Goal: Navigation & Orientation: Find specific page/section

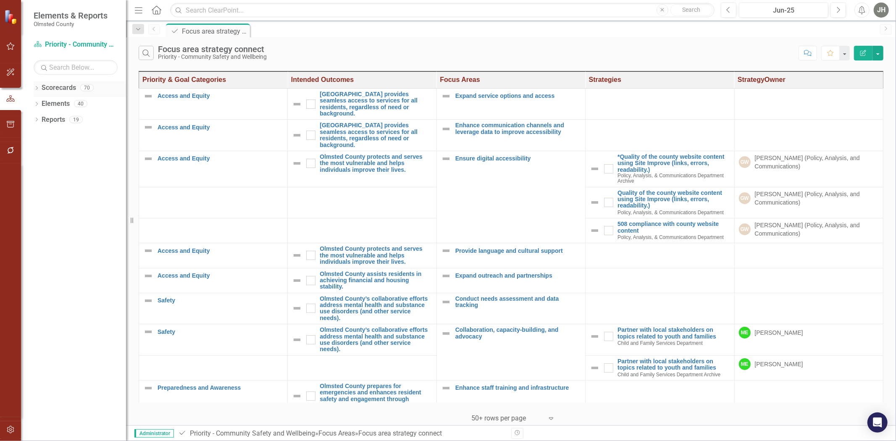
click at [38, 87] on icon "Dropdown" at bounding box center [37, 89] width 6 height 5
click at [41, 119] on icon "Dropdown" at bounding box center [41, 119] width 6 height 5
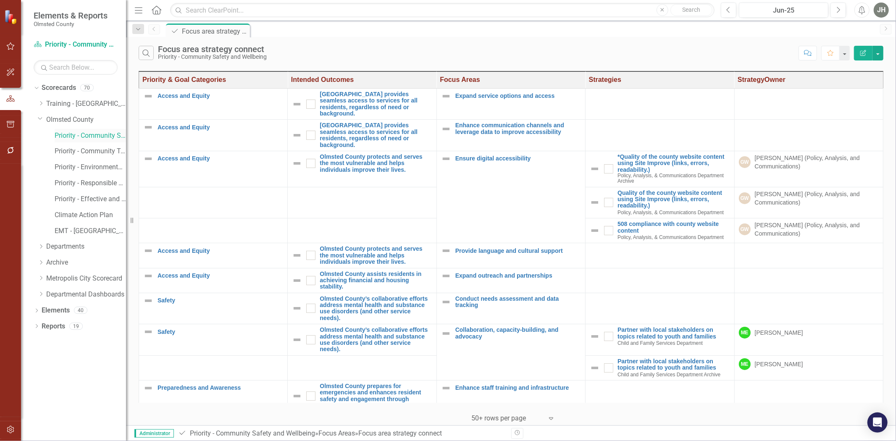
click at [85, 132] on link "Priority - Community Safety and Wellbeing" at bounding box center [90, 136] width 71 height 10
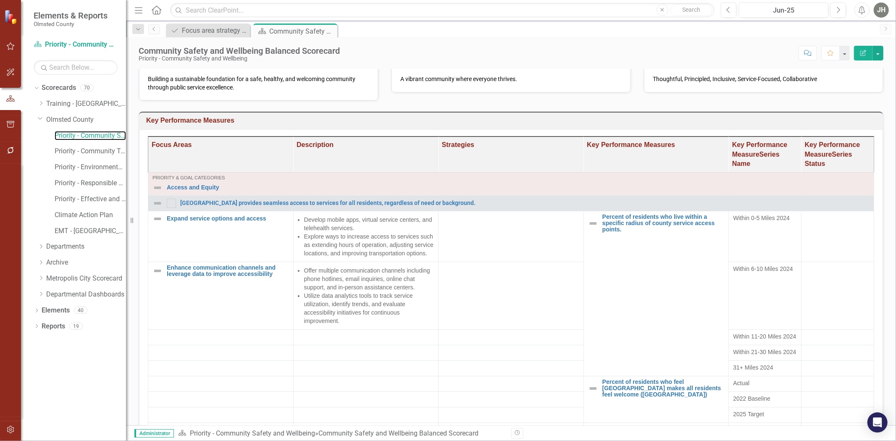
scroll to position [142, 0]
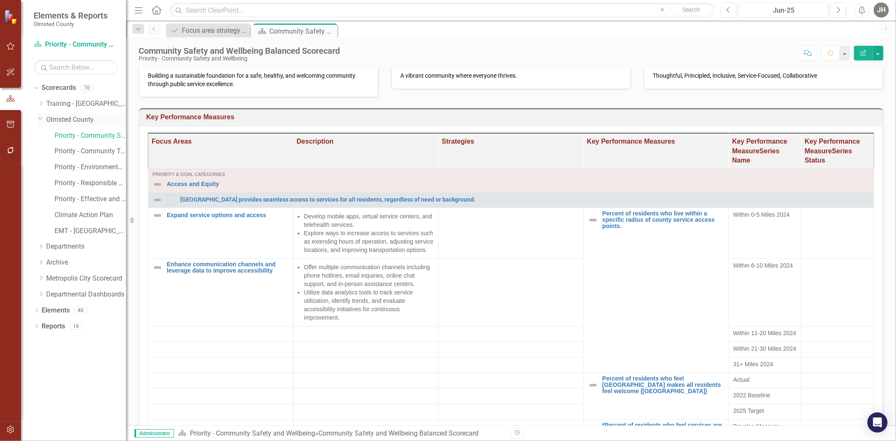
drag, startPoint x: 81, startPoint y: 118, endPoint x: 62, endPoint y: 122, distance: 18.8
click at [81, 118] on link "Olmsted County" at bounding box center [86, 120] width 80 height 10
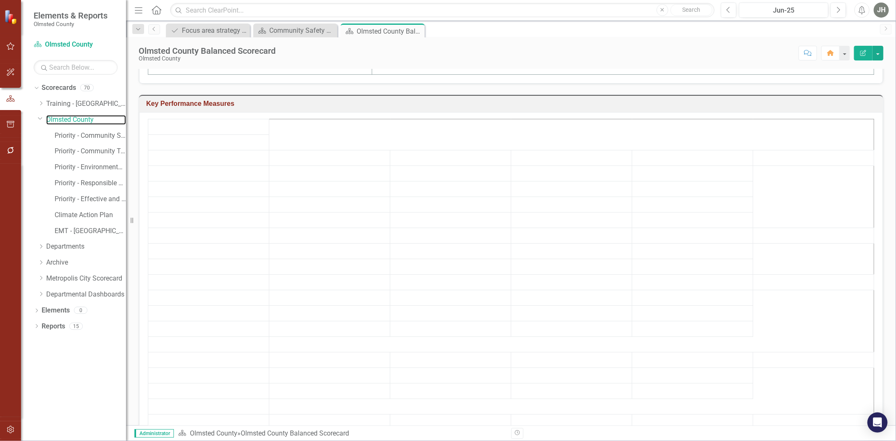
scroll to position [317, 0]
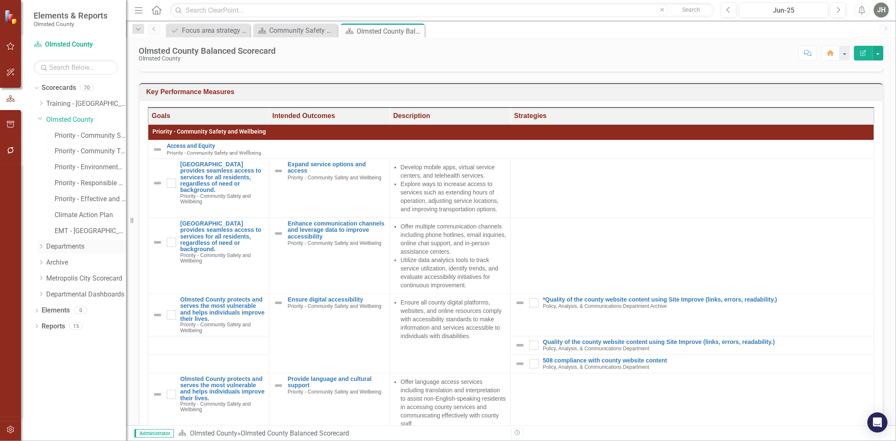
click at [40, 247] on icon "Dropdown" at bounding box center [41, 246] width 6 height 5
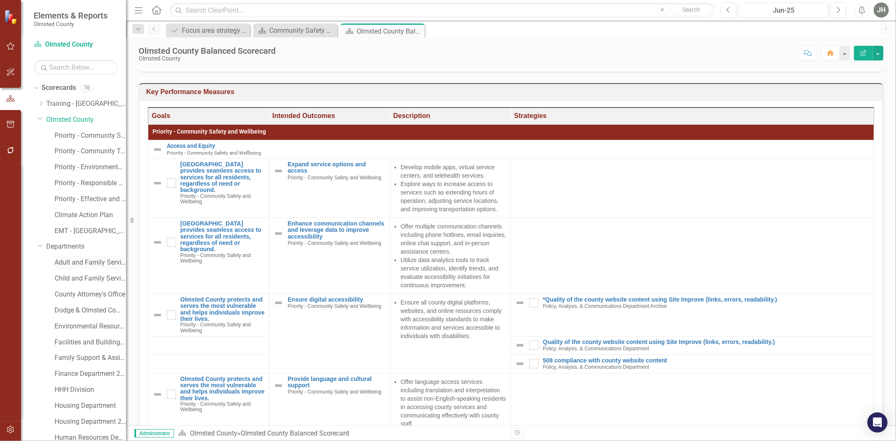
click at [92, 263] on link "Adult and Family Services Department" at bounding box center [90, 263] width 71 height 10
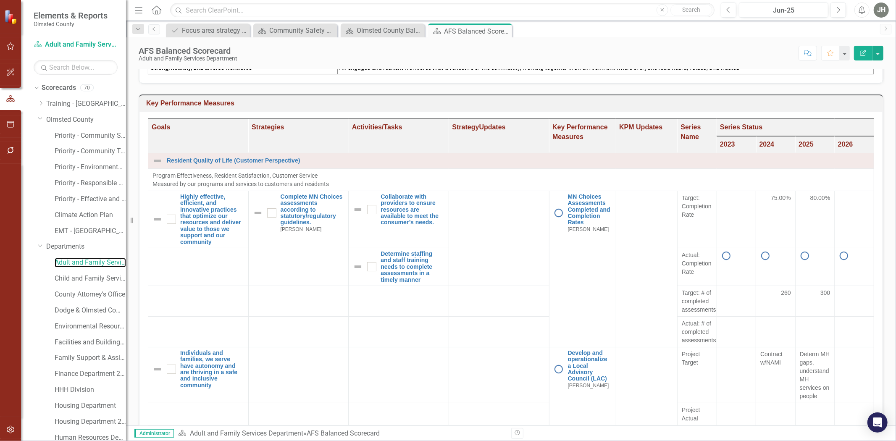
scroll to position [232, 0]
click at [505, 28] on icon "Close" at bounding box center [504, 31] width 8 height 7
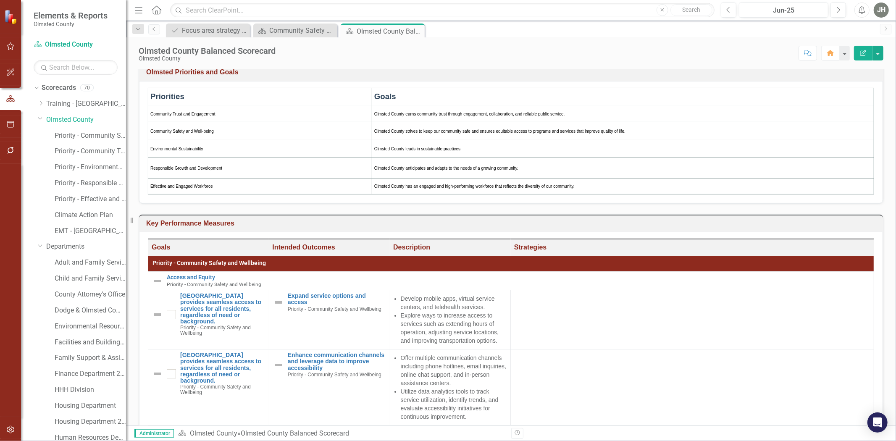
scroll to position [186, 0]
